Goal: Task Accomplishment & Management: Complete application form

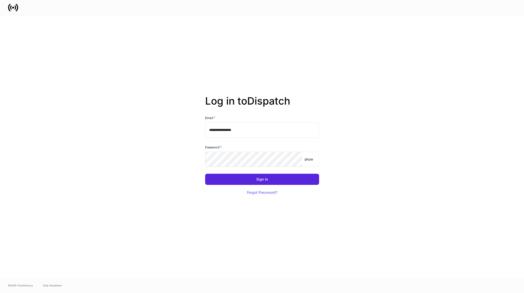
click at [313, 130] on keeper-lock "Open Keeper Popup" at bounding box center [312, 130] width 6 height 6
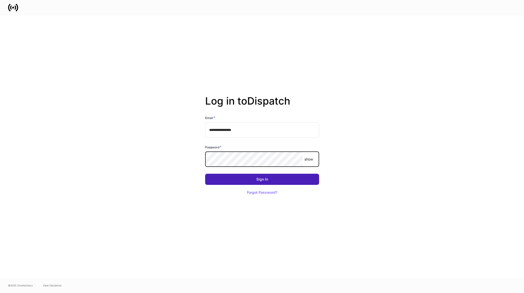
click at [270, 184] on button "Sign In" at bounding box center [262, 179] width 114 height 11
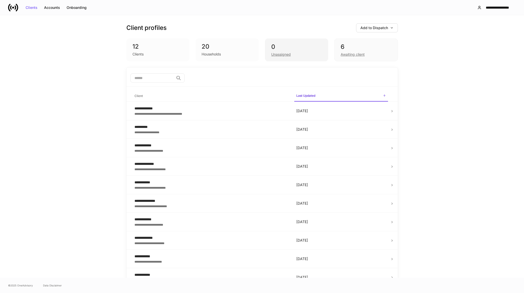
click at [304, 47] on div "0" at bounding box center [296, 47] width 51 height 8
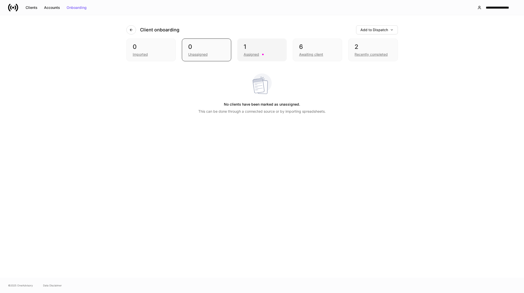
click at [271, 48] on div "1" at bounding box center [262, 47] width 37 height 8
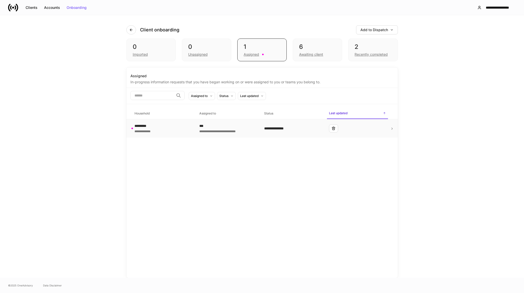
click at [186, 130] on div "**********" at bounding box center [162, 128] width 57 height 10
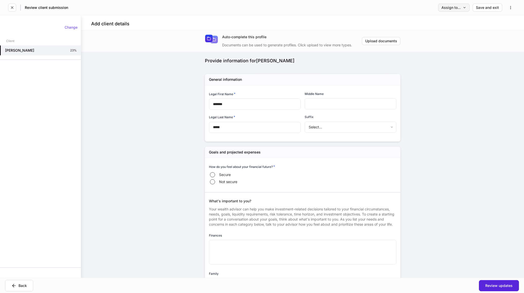
click at [465, 7] on icon "button" at bounding box center [465, 8] width 4 height 4
click at [447, 21] on li "Client(s) to complete" at bounding box center [439, 21] width 62 height 9
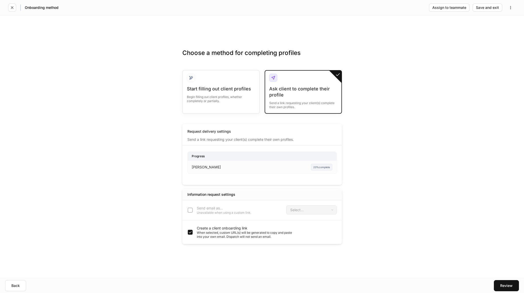
click at [191, 209] on label "Send email as... Unavailable when using a custom link." at bounding box center [218, 210] width 67 height 9
click at [192, 210] on label "Send email as... Unavailable when using a custom link." at bounding box center [218, 210] width 67 height 9
click at [191, 210] on label "Send email as... Unavailable when using a custom link." at bounding box center [218, 210] width 67 height 9
click at [510, 287] on div "Review" at bounding box center [506, 286] width 12 height 4
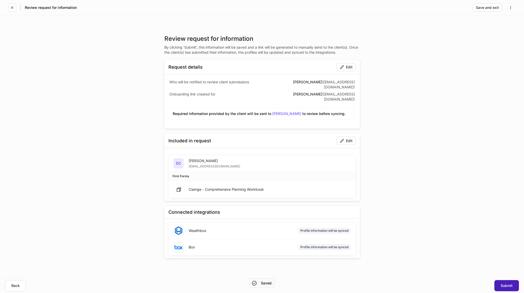
click at [507, 285] on div "Submit" at bounding box center [506, 286] width 12 height 4
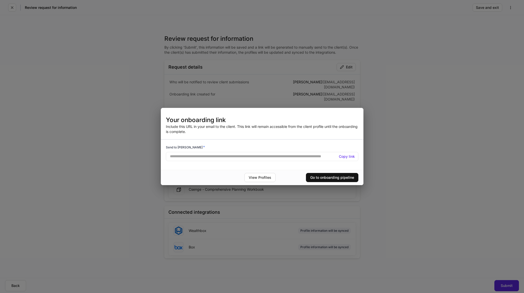
click at [349, 156] on h5 "Copy link" at bounding box center [347, 156] width 16 height 5
click at [328, 177] on div "Go to onboarding pipeline" at bounding box center [332, 178] width 44 height 4
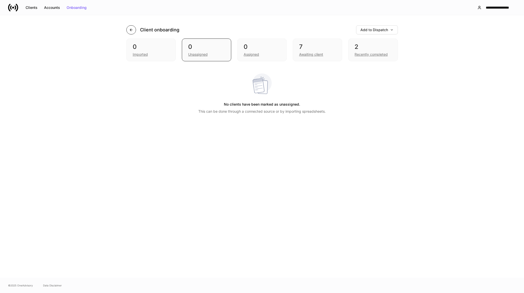
click at [132, 29] on icon "button" at bounding box center [131, 30] width 4 height 4
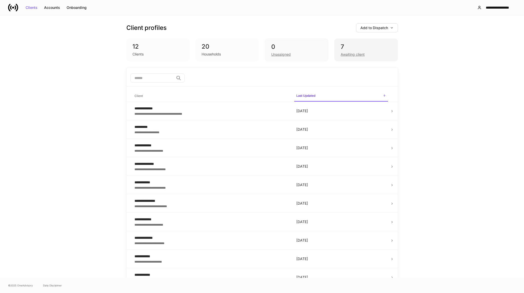
click at [344, 53] on div "Awaiting client" at bounding box center [352, 54] width 24 height 5
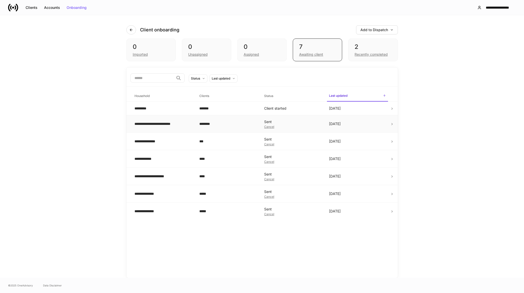
click at [311, 126] on div "Cancel" at bounding box center [292, 126] width 57 height 3
